Goal: Communication & Community: Answer question/provide support

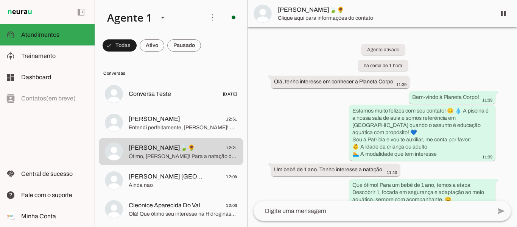
scroll to position [391, 0]
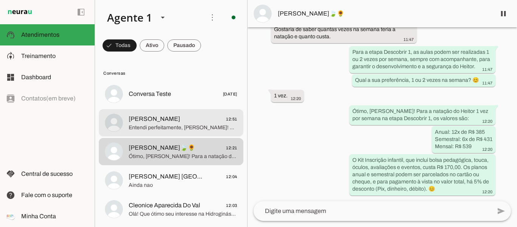
click at [155, 124] on span "Entendi perfeitamente, [PERSON_NAME]! A segurança aquática é nossa prioridade n…" at bounding box center [183, 128] width 109 height 8
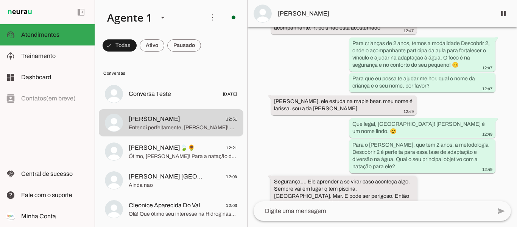
scroll to position [207, 0]
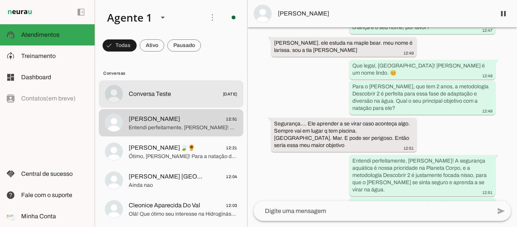
drag, startPoint x: 155, startPoint y: 96, endPoint x: 167, endPoint y: 33, distance: 64.3
click at [155, 94] on span "Conversa Teste" at bounding box center [150, 93] width 42 height 9
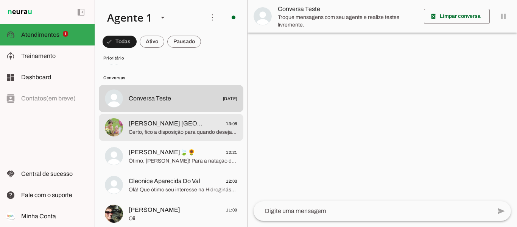
scroll to position [71, 0]
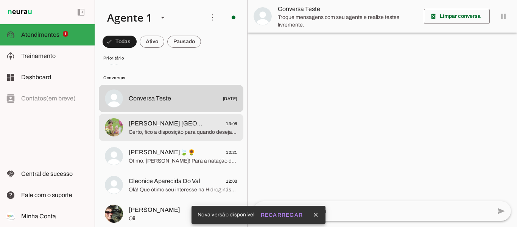
click at [157, 131] on span "Certo, fico a disposição para quando desejarem agendar uma aula experimental pa…" at bounding box center [183, 132] width 109 height 8
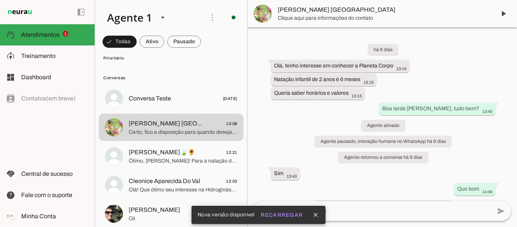
scroll to position [1139, 0]
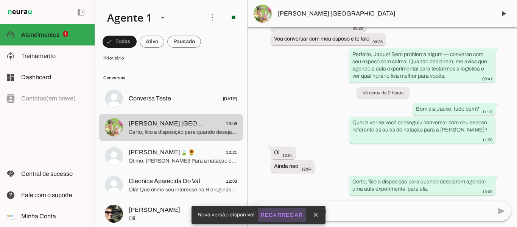
click at [0, 0] on slot "Recarregar" at bounding box center [0, 0] width 0 height 0
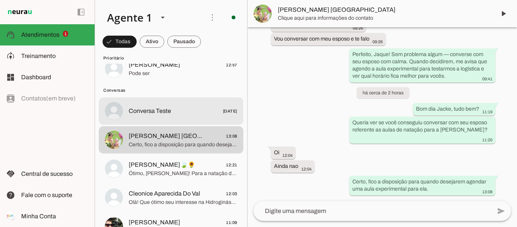
scroll to position [76, 0]
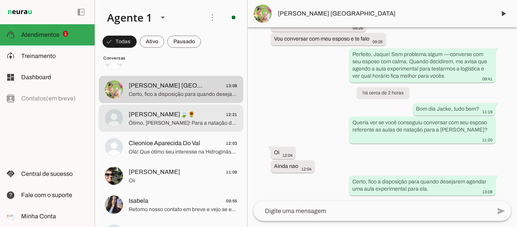
click at [160, 115] on span "[PERSON_NAME]🍃🌻" at bounding box center [162, 114] width 67 height 9
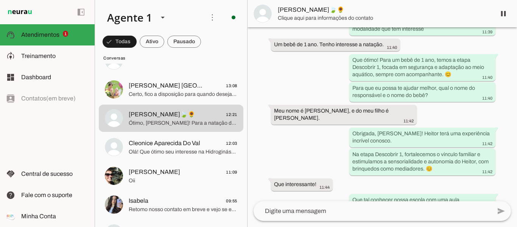
scroll to position [121, 0]
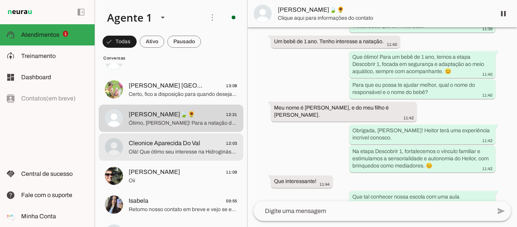
click at [182, 149] on span "Olá! Que ótimo seu interesse na Hidroginástica! 😊 Nossa escola fica na [GEOGRAP…" at bounding box center [183, 152] width 109 height 8
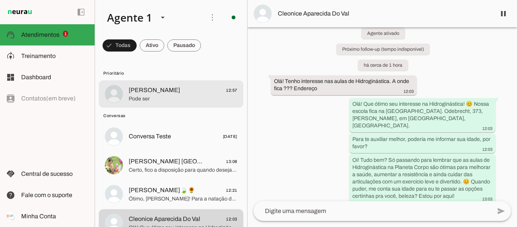
click at [173, 102] on span "Pode ser" at bounding box center [183, 99] width 109 height 8
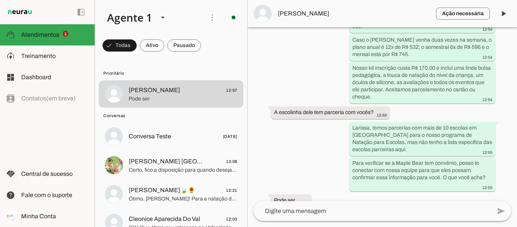
scroll to position [616, 0]
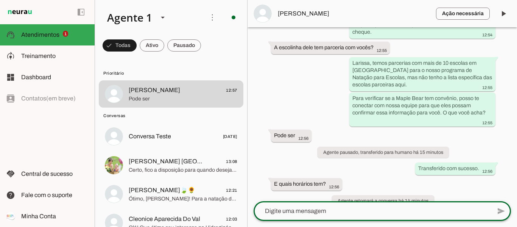
click at [324, 207] on textarea at bounding box center [373, 210] width 238 height 9
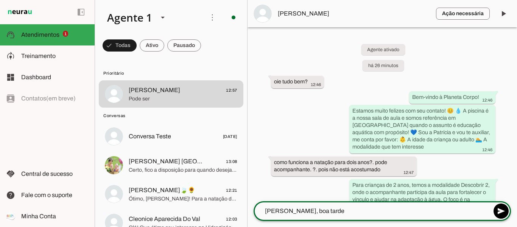
type textarea "Oi Larissa, boa tarde!"
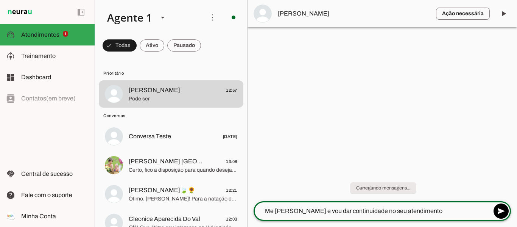
type textarea "Me chamo Tainara e vou dar continuidade no seu atendimento"
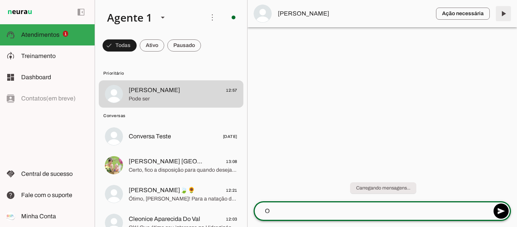
type textarea "O"
type md-outlined-text-field "O"
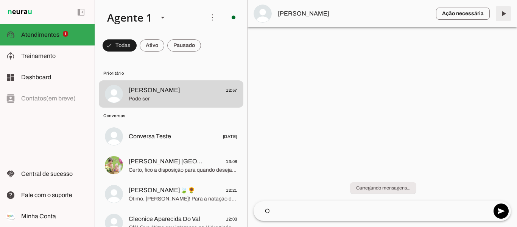
click at [504, 17] on span at bounding box center [503, 14] width 18 height 18
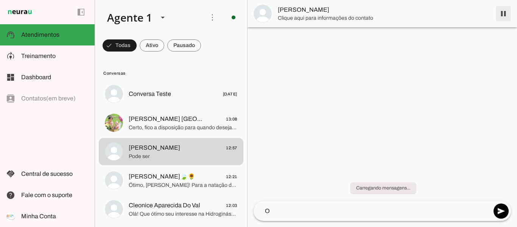
click at [503, 15] on span at bounding box center [503, 14] width 18 height 18
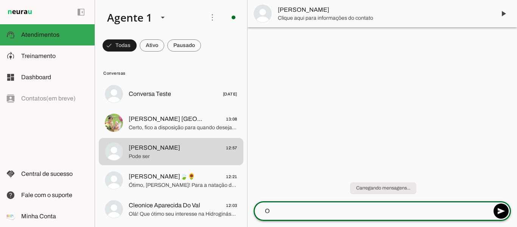
drag, startPoint x: 286, startPoint y: 210, endPoint x: 279, endPoint y: 211, distance: 6.5
click at [284, 212] on textarea "O" at bounding box center [373, 210] width 238 height 9
type textarea "O"
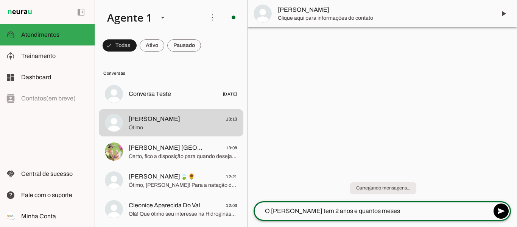
type textarea "O Arthur tem 2 anos e quantos meses?"
